Goal: Transaction & Acquisition: Book appointment/travel/reservation

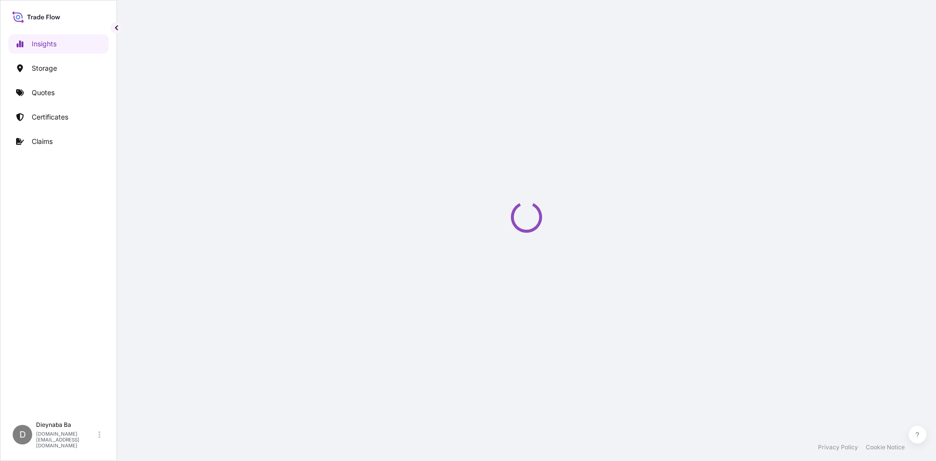
select select "2025"
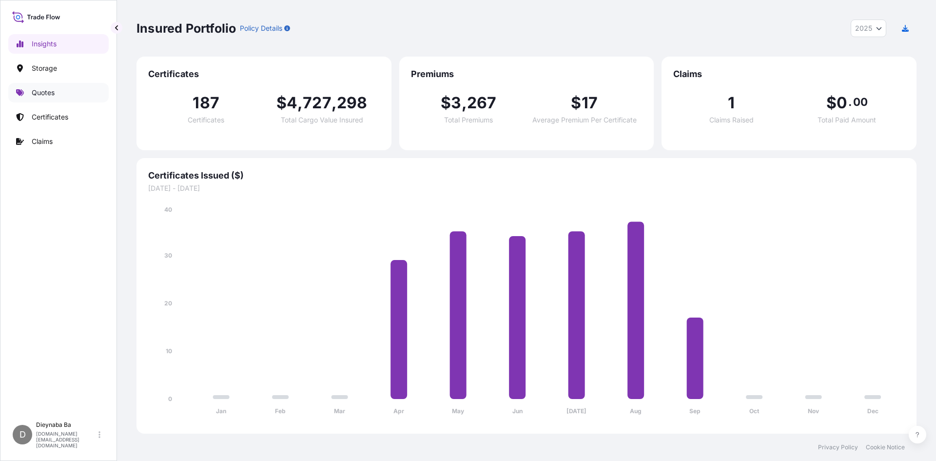
click at [38, 93] on p "Quotes" at bounding box center [43, 93] width 23 height 10
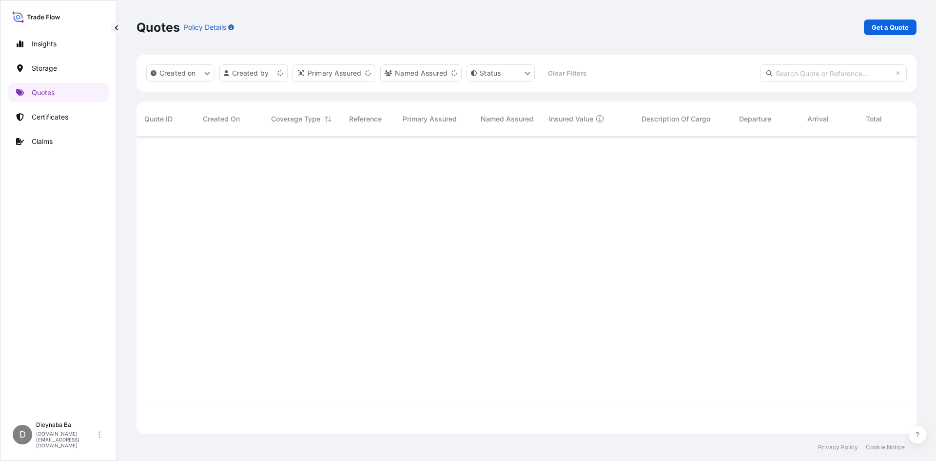
scroll to position [295, 773]
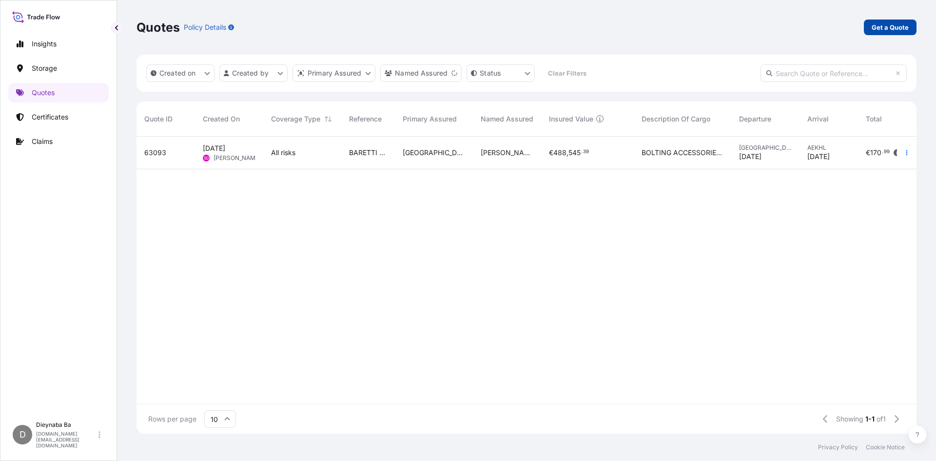
click at [890, 29] on p "Get a Quote" at bounding box center [890, 27] width 37 height 10
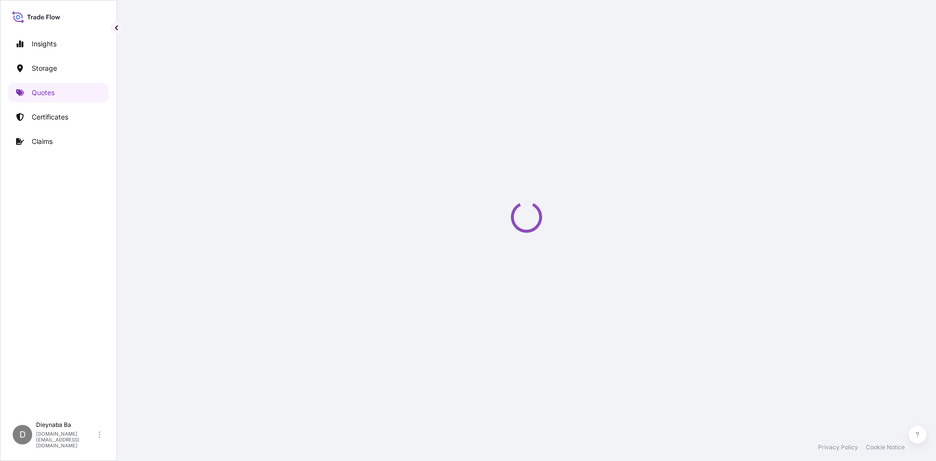
select select "Water"
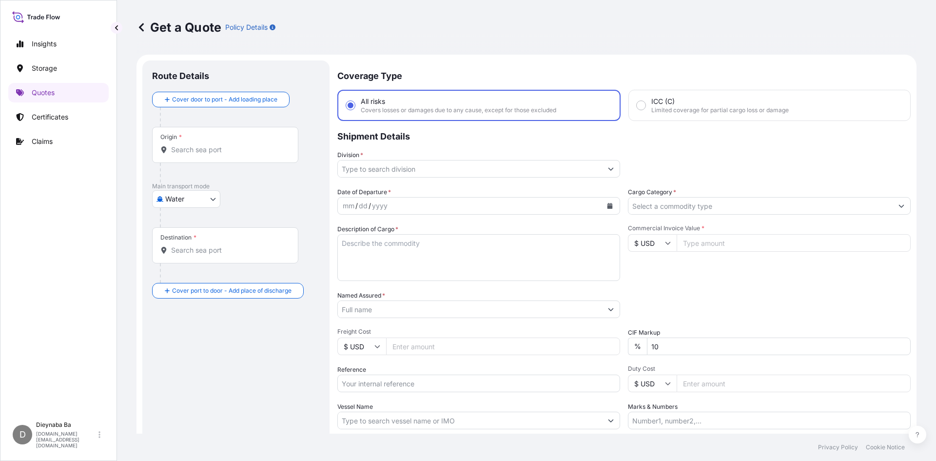
scroll to position [16, 0]
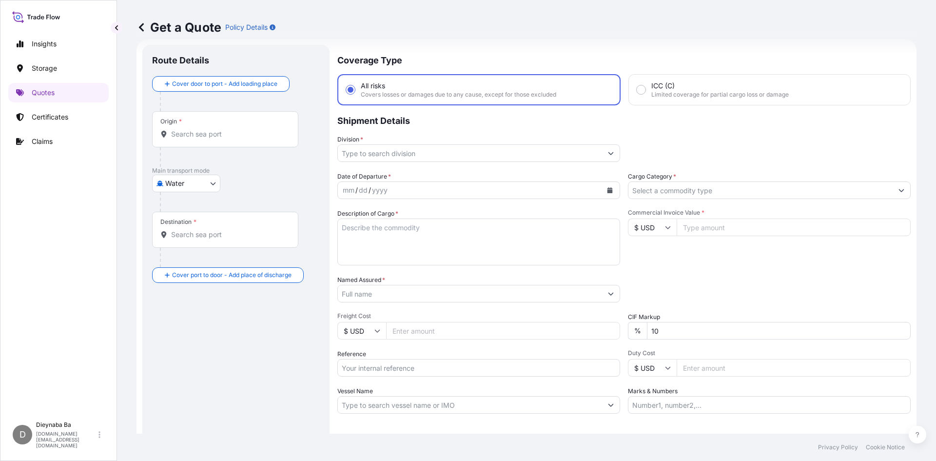
click at [454, 151] on input "Division *" at bounding box center [470, 153] width 264 height 18
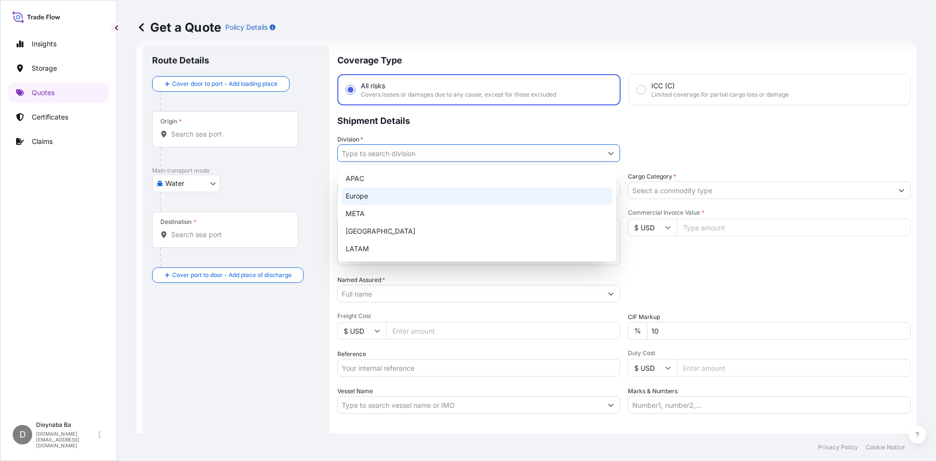
click at [361, 197] on div "Europe" at bounding box center [477, 196] width 271 height 18
type input "Europe"
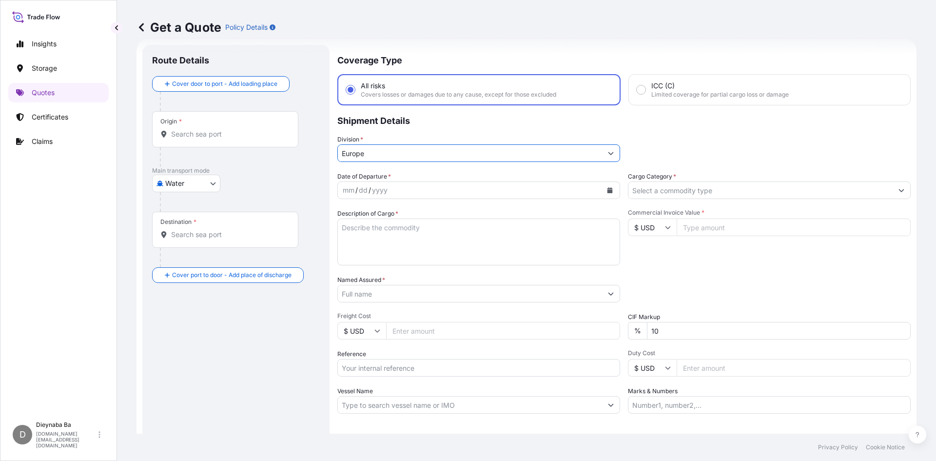
click at [364, 188] on div "dd" at bounding box center [363, 190] width 11 height 12
click at [608, 190] on icon "Calendar" at bounding box center [610, 190] width 5 height 6
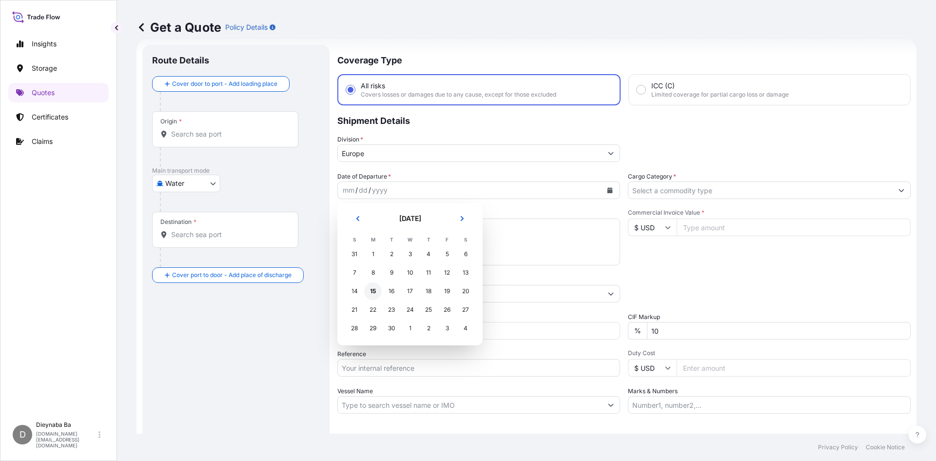
click at [372, 291] on div "15" at bounding box center [373, 291] width 18 height 18
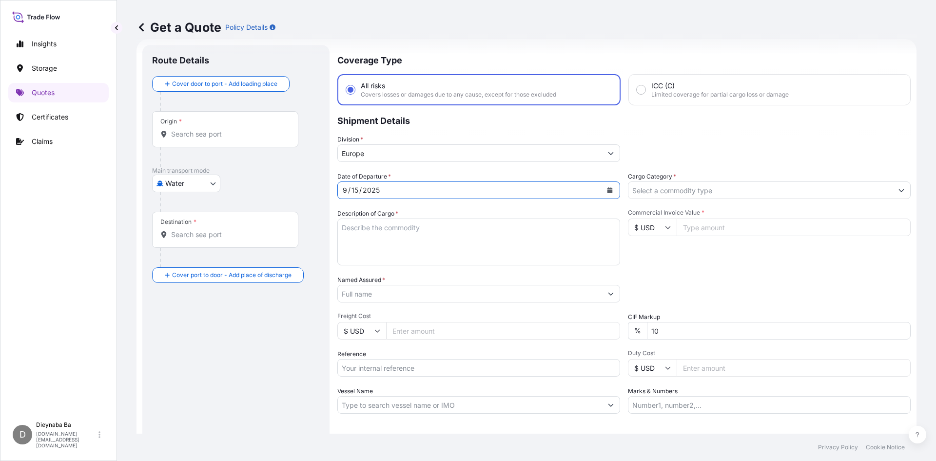
click at [775, 184] on input "Cargo Category *" at bounding box center [761, 190] width 264 height 18
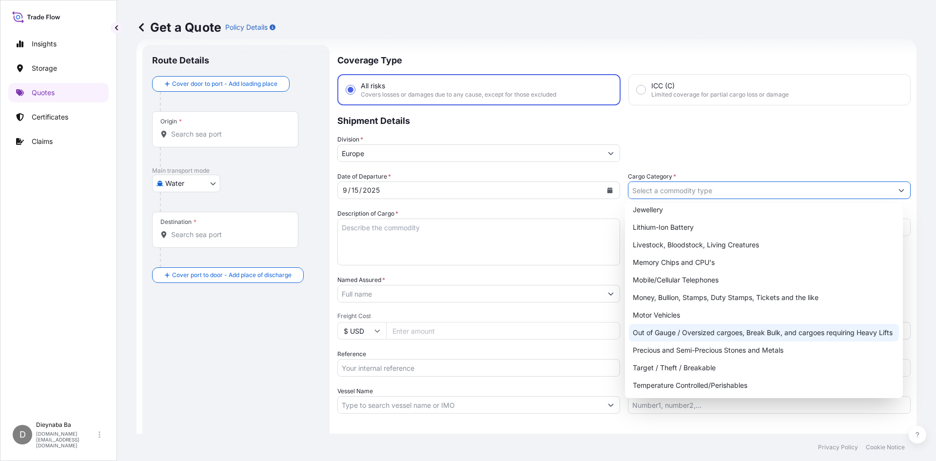
scroll to position [164, 0]
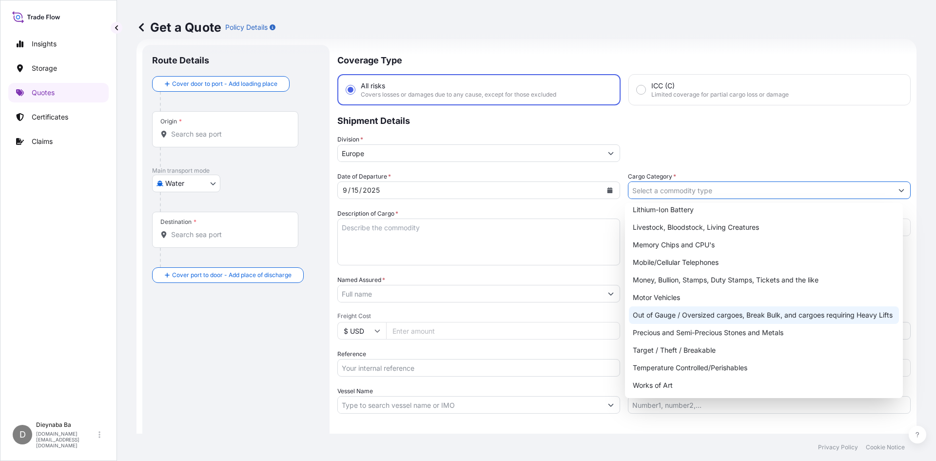
click at [699, 319] on div "Out of Gauge / Oversized cargoes, Break Bulk, and cargoes requiring Heavy Lifts" at bounding box center [764, 315] width 271 height 18
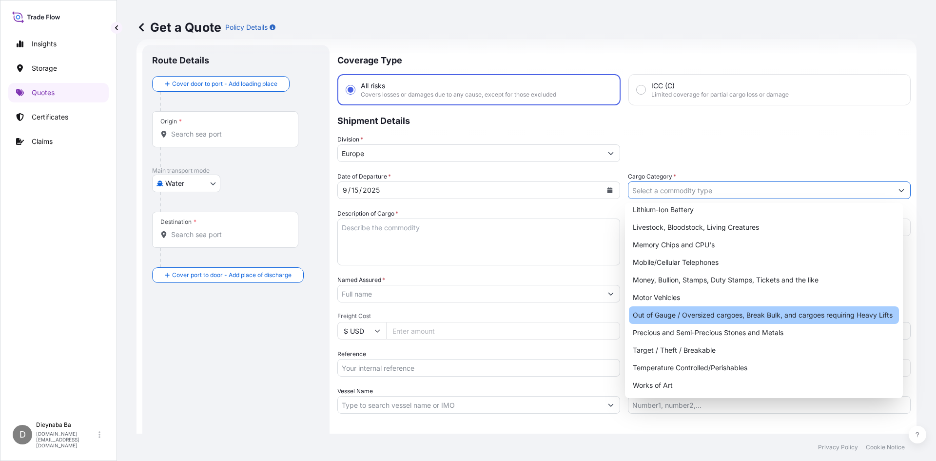
type input "Out of Gauge / Oversized cargoes, Break Bulk, and cargoes requiring Heavy Lifts"
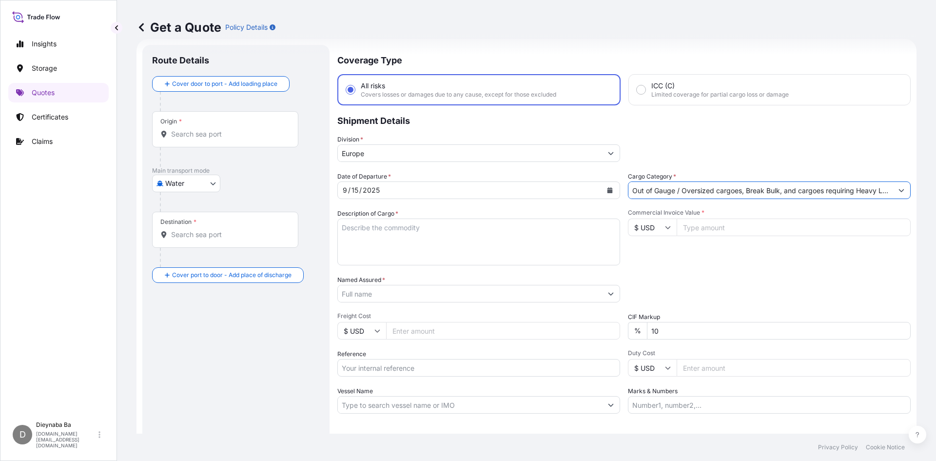
click at [472, 237] on textarea "Description of Cargo *" at bounding box center [478, 241] width 283 height 47
type textarea "Cable drums"
click at [703, 225] on input "Commercial Invoice Value *" at bounding box center [794, 227] width 234 height 18
click at [665, 229] on icon at bounding box center [668, 227] width 6 height 6
click at [649, 255] on div "€ EUR" at bounding box center [649, 254] width 41 height 19
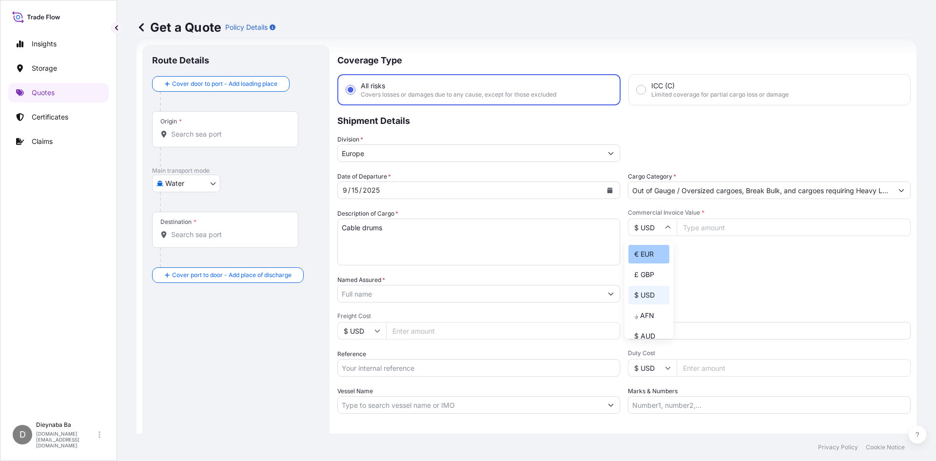
type input "€ EUR"
click at [750, 230] on input "Commercial Invoice Value *" at bounding box center [794, 227] width 234 height 18
type input "258300"
click at [438, 291] on input "Named Assured *" at bounding box center [470, 294] width 264 height 18
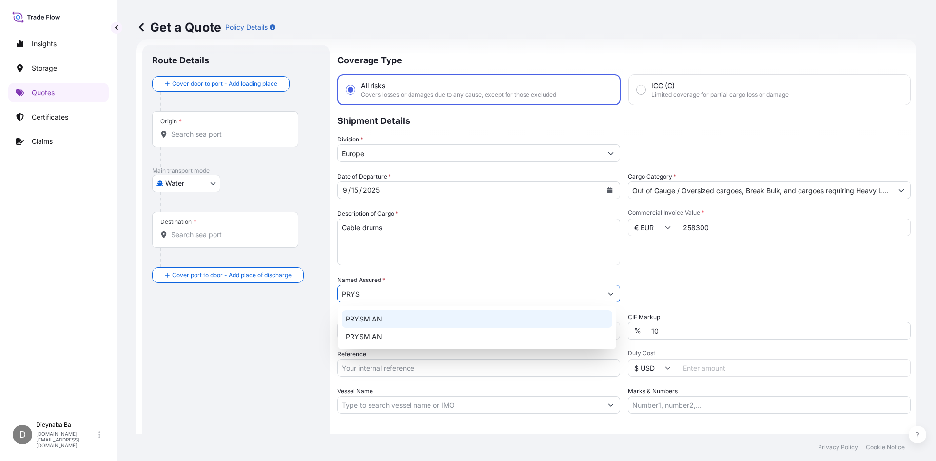
click at [419, 321] on div "PRYSMIAN" at bounding box center [477, 319] width 271 height 18
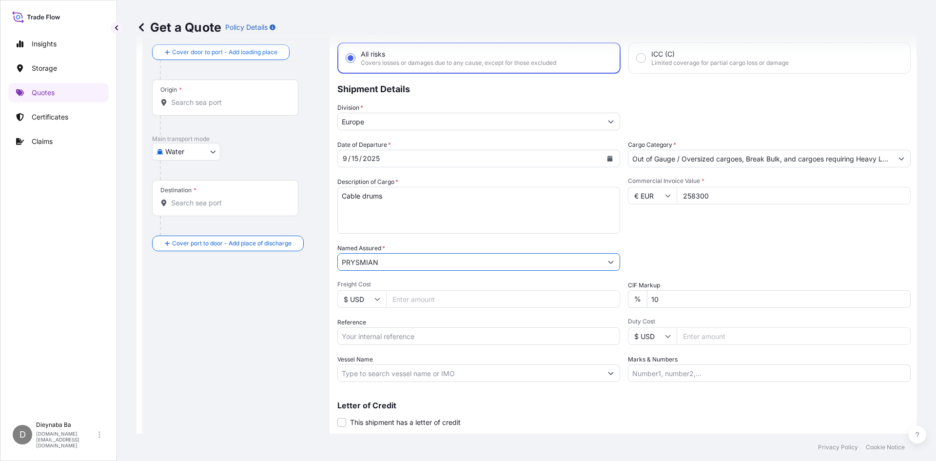
scroll to position [64, 0]
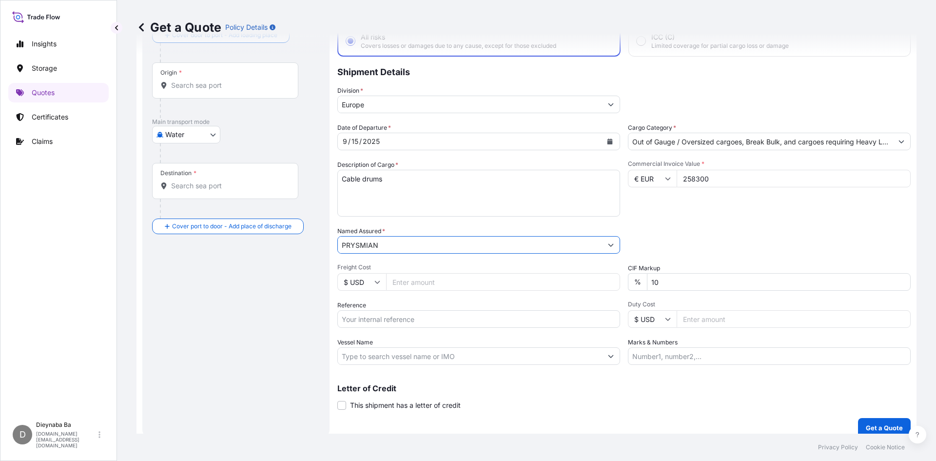
type input "PRYSMIAN"
click at [378, 282] on icon at bounding box center [377, 282] width 5 height 3
click at [363, 310] on div "€ EUR" at bounding box center [361, 308] width 41 height 19
type input "€ EUR"
click at [431, 285] on input "Freight Cost" at bounding box center [503, 282] width 234 height 18
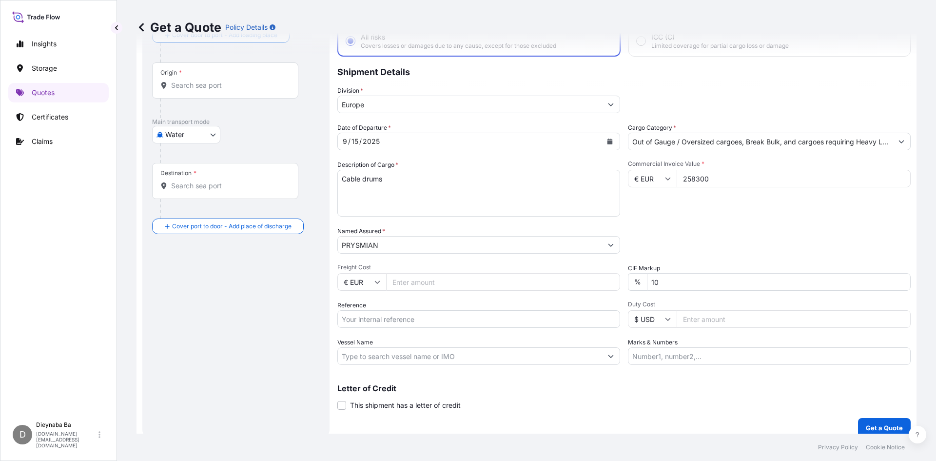
click at [448, 283] on input "Freight Cost" at bounding box center [503, 282] width 234 height 18
type input "17250"
click at [464, 321] on input "Reference" at bounding box center [478, 319] width 283 height 18
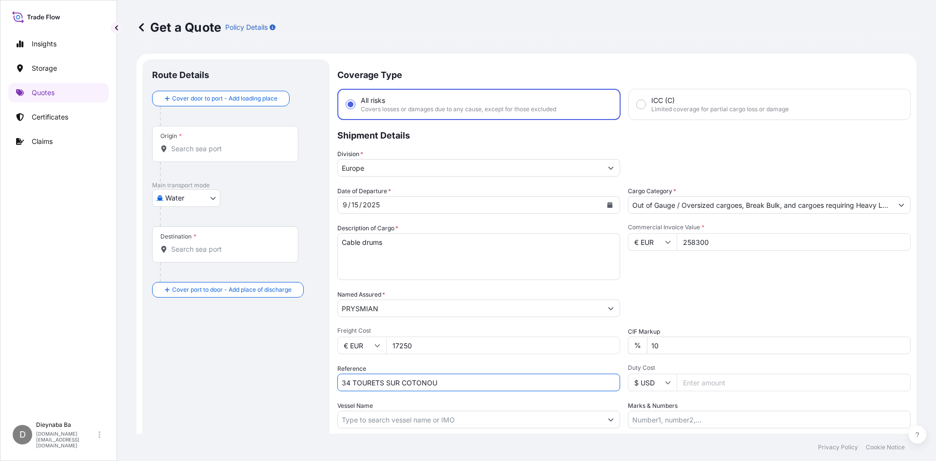
scroll to position [0, 0]
type input "34 TOURETS SUR COTONOU"
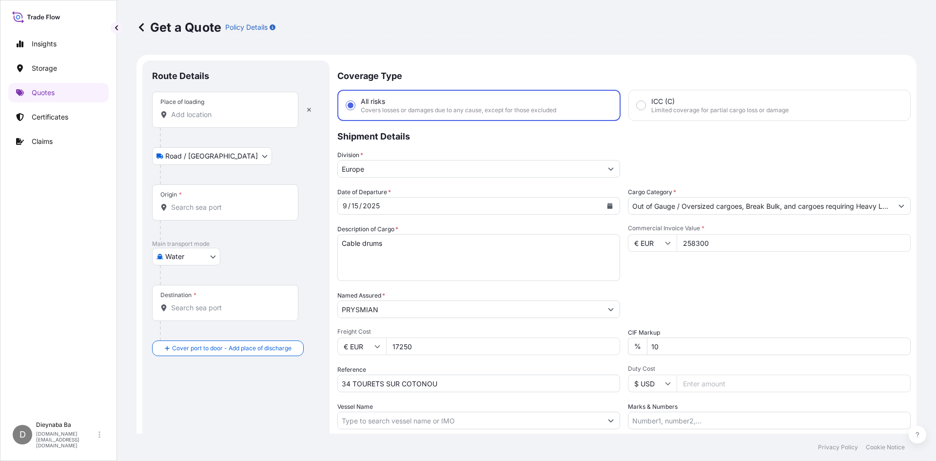
click at [226, 117] on input "Place of loading" at bounding box center [228, 115] width 115 height 10
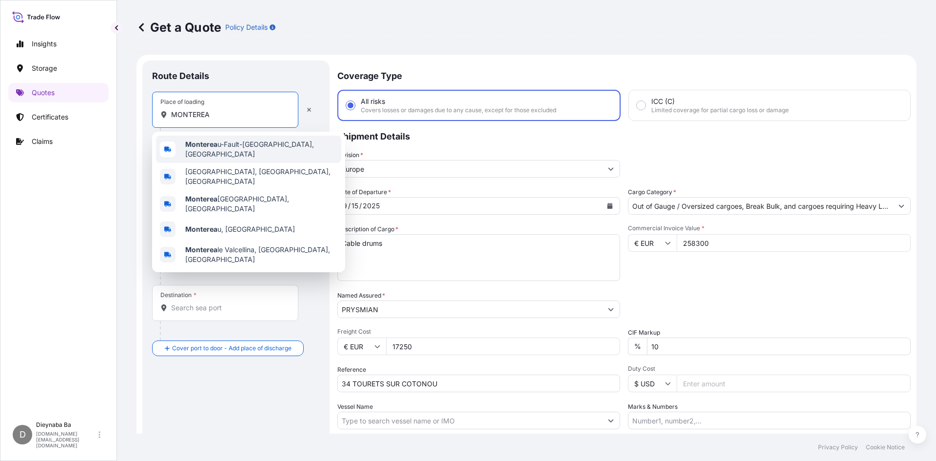
click at [229, 148] on span "Monterea u-Fault-[GEOGRAPHIC_DATA], [GEOGRAPHIC_DATA]" at bounding box center [261, 149] width 152 height 20
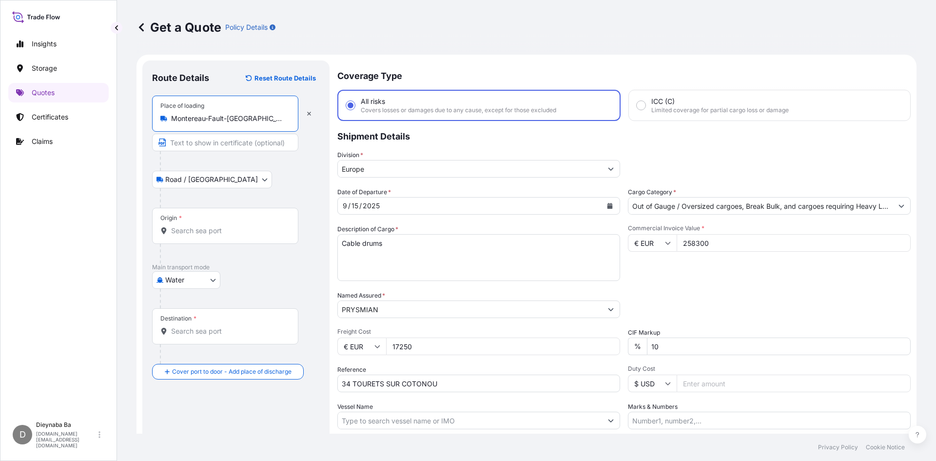
type input "Montereau-Fault-[GEOGRAPHIC_DATA], [GEOGRAPHIC_DATA]"
click at [216, 232] on input "Origin *" at bounding box center [228, 231] width 115 height 10
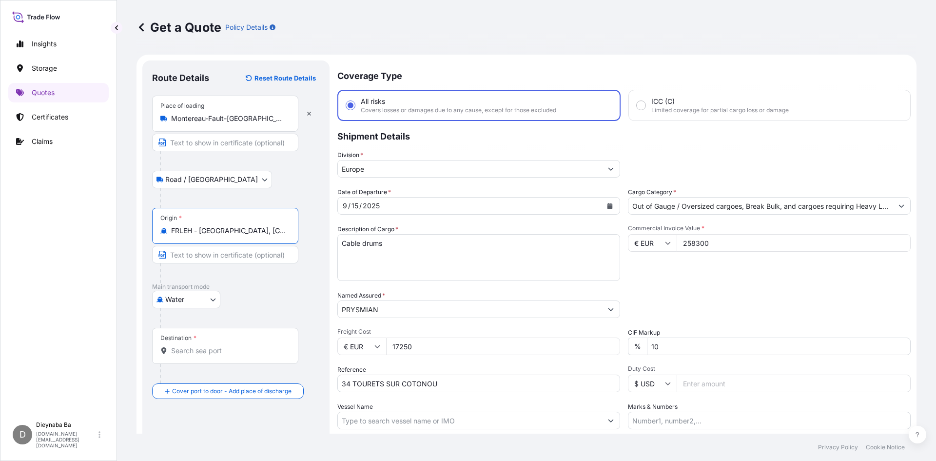
type input "FRLEH - [GEOGRAPHIC_DATA], [GEOGRAPHIC_DATA]"
click at [217, 338] on div "Destination *" at bounding box center [225, 346] width 146 height 36
click at [217, 346] on input "Destination *" at bounding box center [228, 351] width 115 height 10
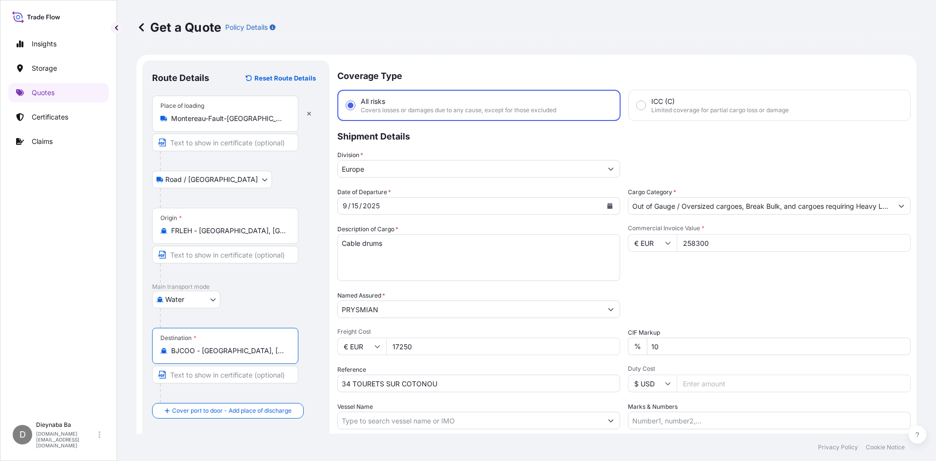
scroll to position [74, 0]
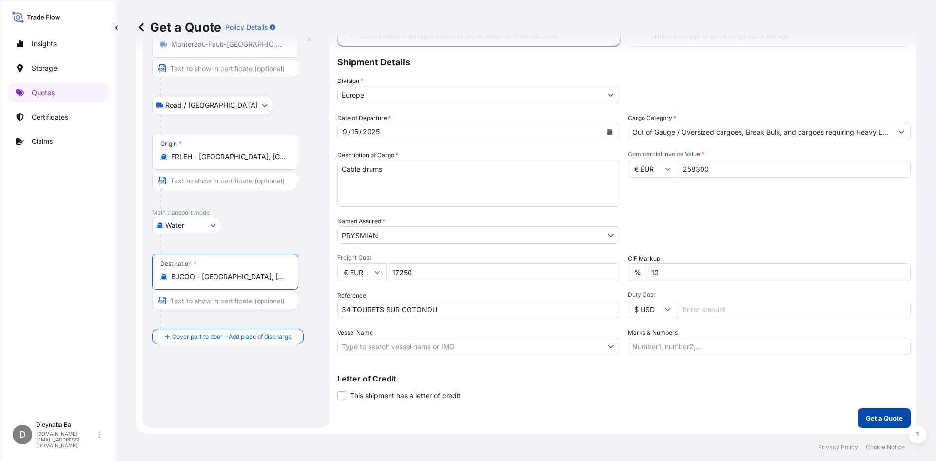
type input "BJCOO - [GEOGRAPHIC_DATA], [GEOGRAPHIC_DATA]"
click at [878, 419] on p "Get a Quote" at bounding box center [884, 418] width 37 height 10
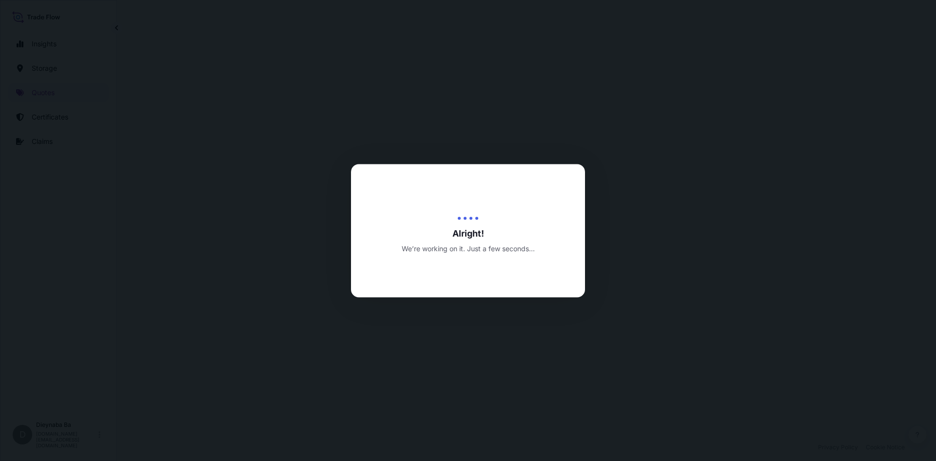
select select "Road / [GEOGRAPHIC_DATA]"
select select "Water"
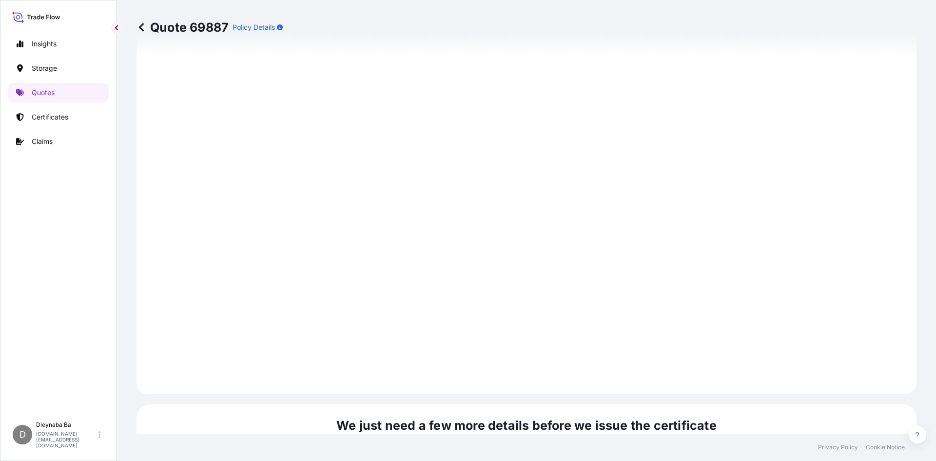
scroll to position [1269, 0]
